Goal: Obtain resource: Download file/media

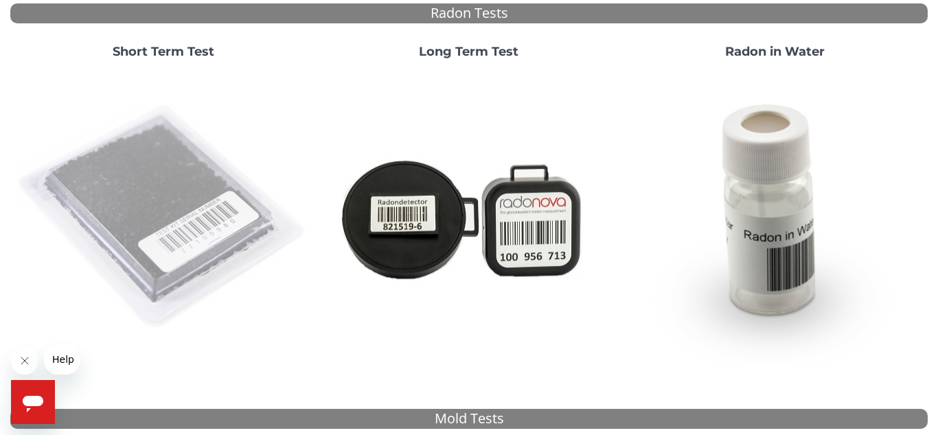
scroll to position [149, 0]
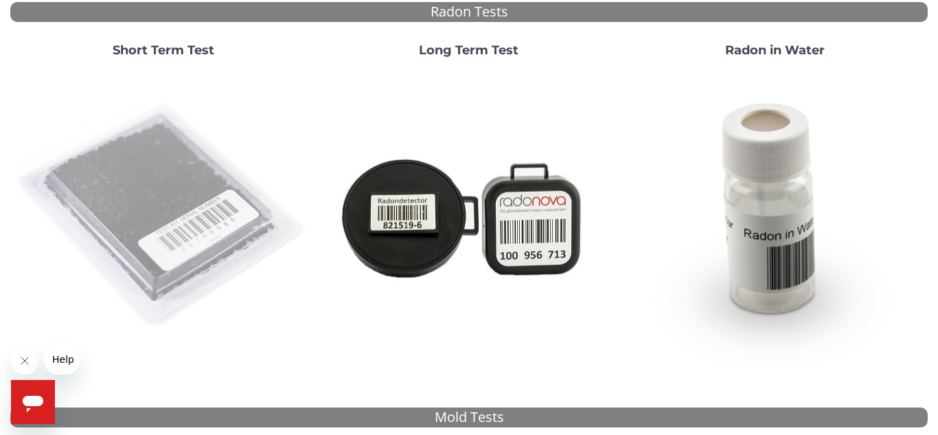
click at [172, 173] on img at bounding box center [163, 216] width 295 height 295
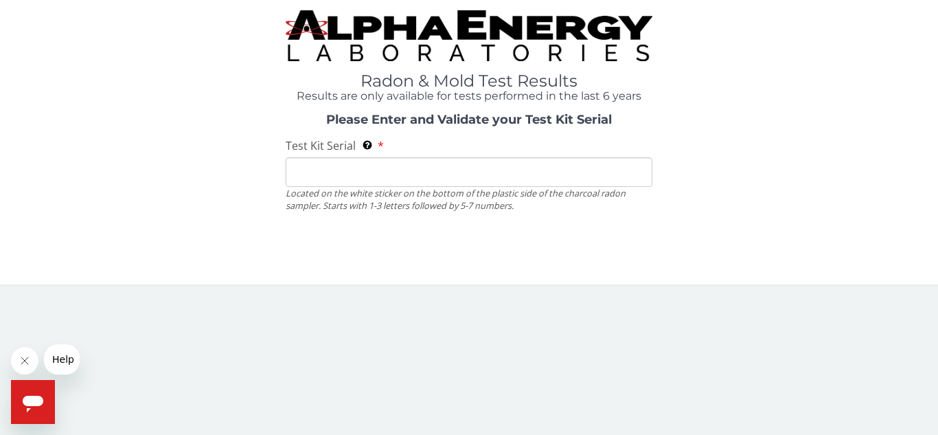
scroll to position [0, 0]
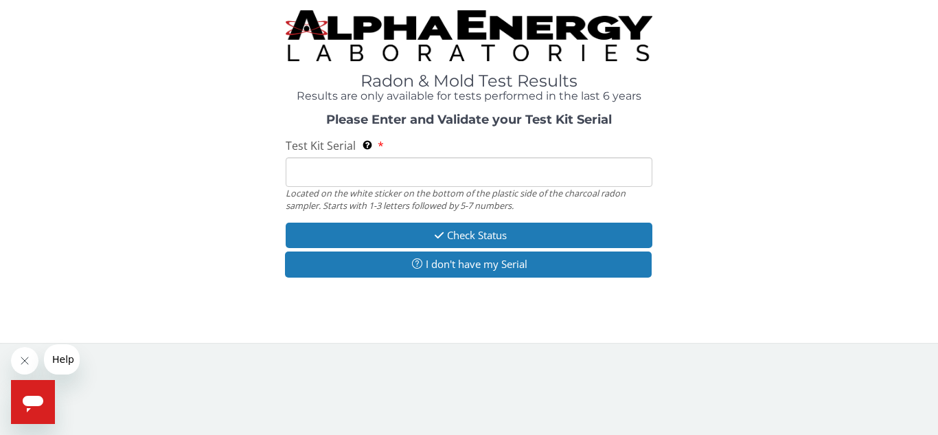
click at [352, 174] on input "Test Kit Serial Located on the white sticker on the bottom of the plastic side …" at bounding box center [469, 172] width 367 height 30
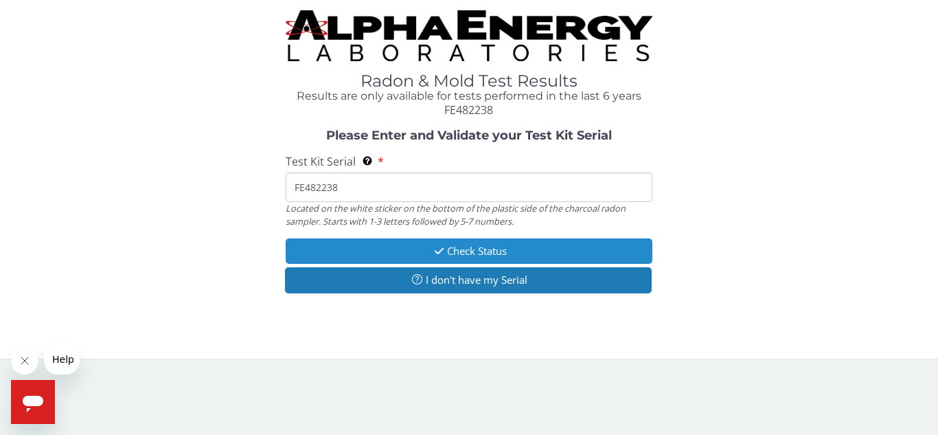
type input "FE482238"
click at [431, 246] on icon "button" at bounding box center [439, 251] width 16 height 10
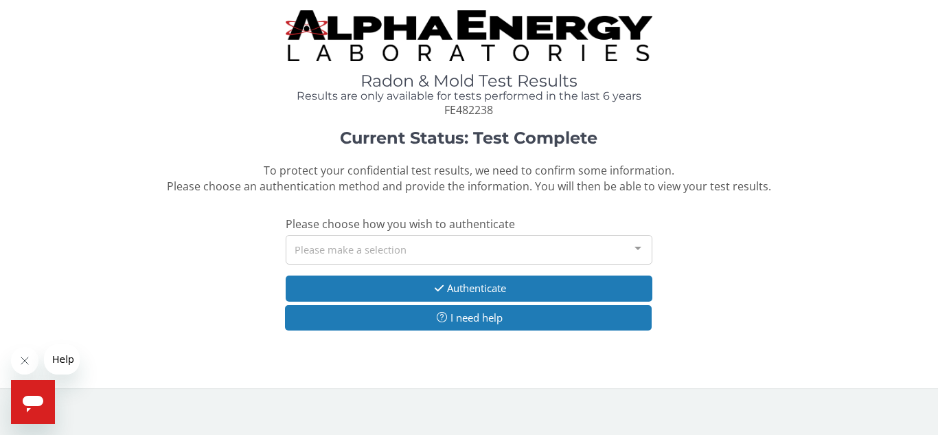
click at [423, 251] on div "Please make a selection" at bounding box center [469, 250] width 367 height 30
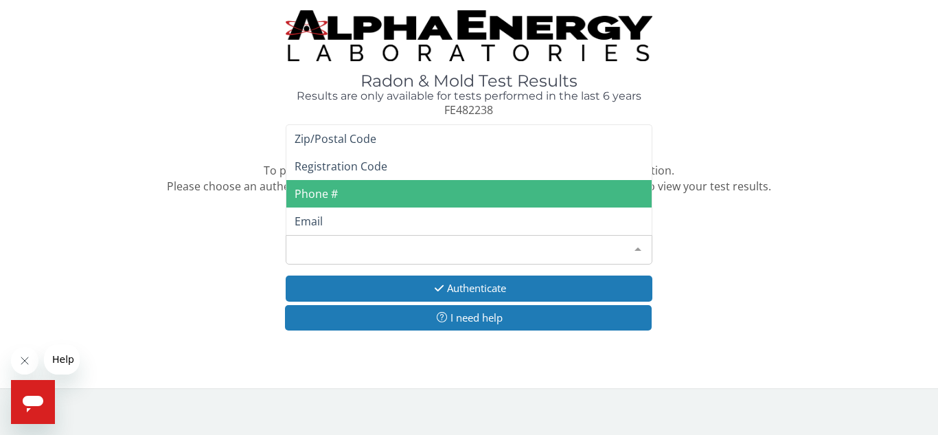
click at [354, 195] on span "Phone #" at bounding box center [468, 193] width 365 height 27
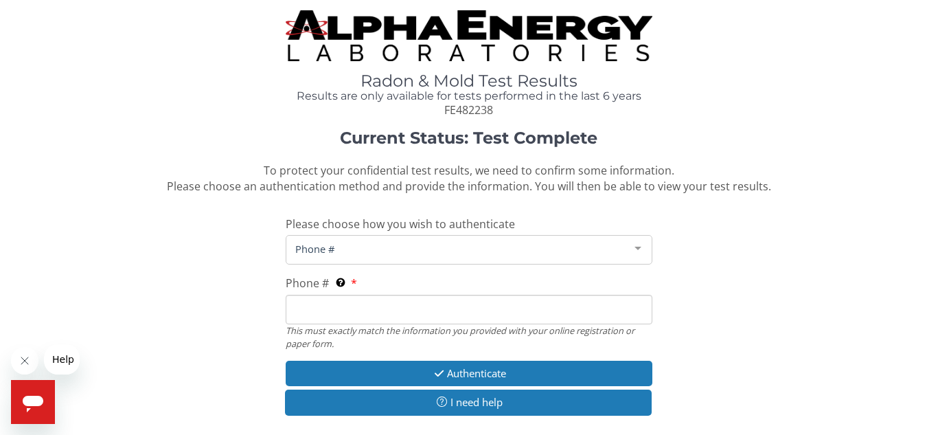
click at [346, 306] on input "Phone # This must exactly match the information you provided with your online r…" at bounding box center [469, 310] width 367 height 30
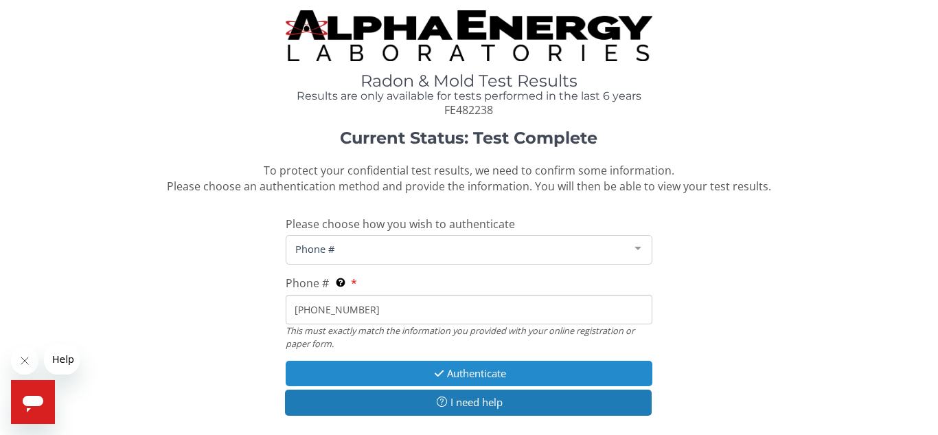
type input "[PHONE_NUMBER]"
click at [439, 371] on icon "button" at bounding box center [439, 373] width 16 height 10
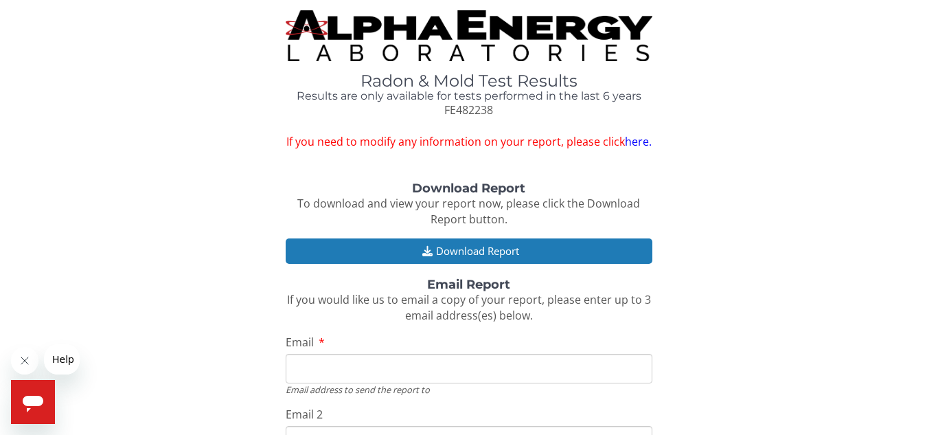
click at [435, 356] on input "Email" at bounding box center [469, 369] width 367 height 30
type input "[EMAIL_ADDRESS][DOMAIN_NAME]"
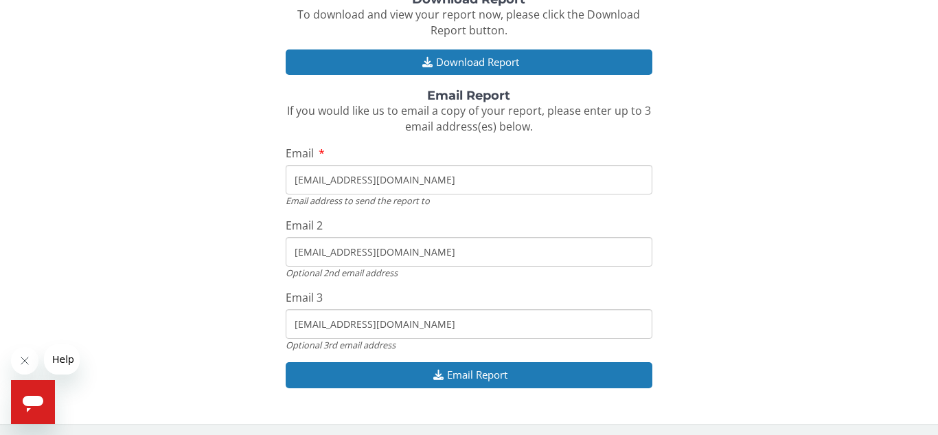
scroll to position [188, 0]
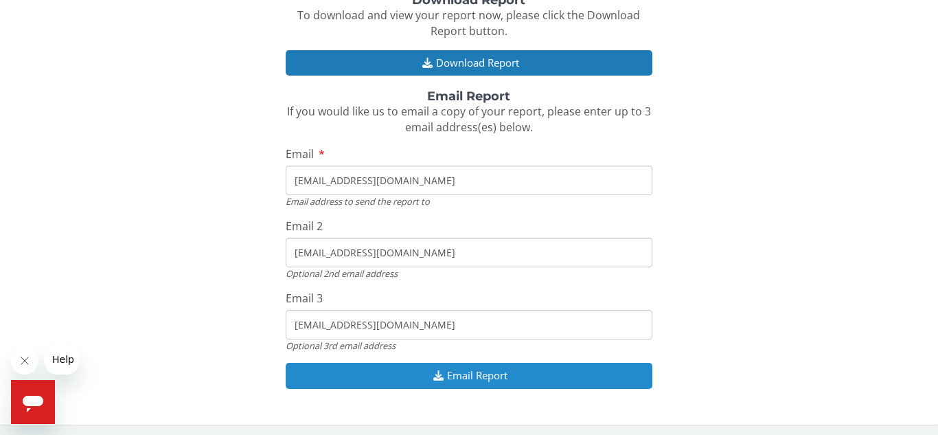
click at [471, 381] on button "Email Report" at bounding box center [469, 375] width 367 height 25
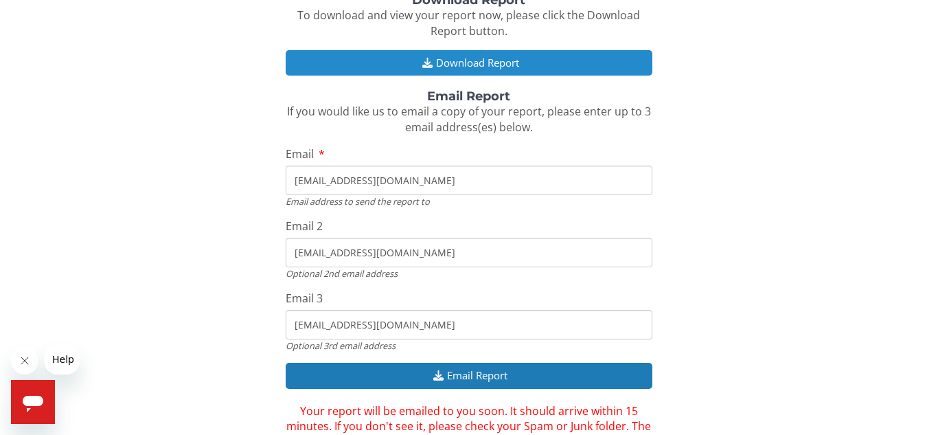
click at [495, 62] on button "Download Report" at bounding box center [469, 62] width 367 height 25
